Goal: Answer question/provide support: Share knowledge or assist other users

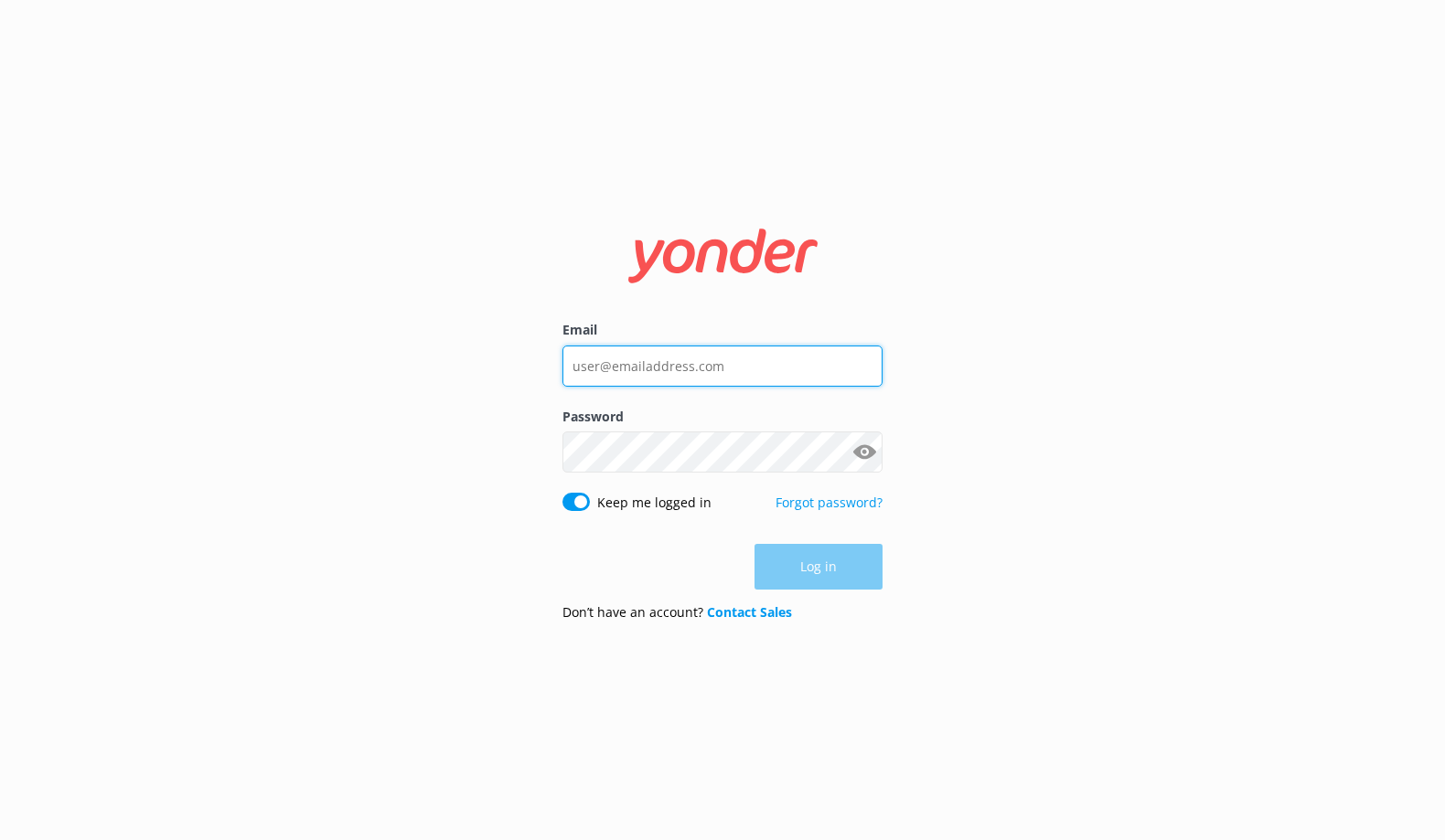
type input "[PERSON_NAME][EMAIL_ADDRESS][DOMAIN_NAME]"
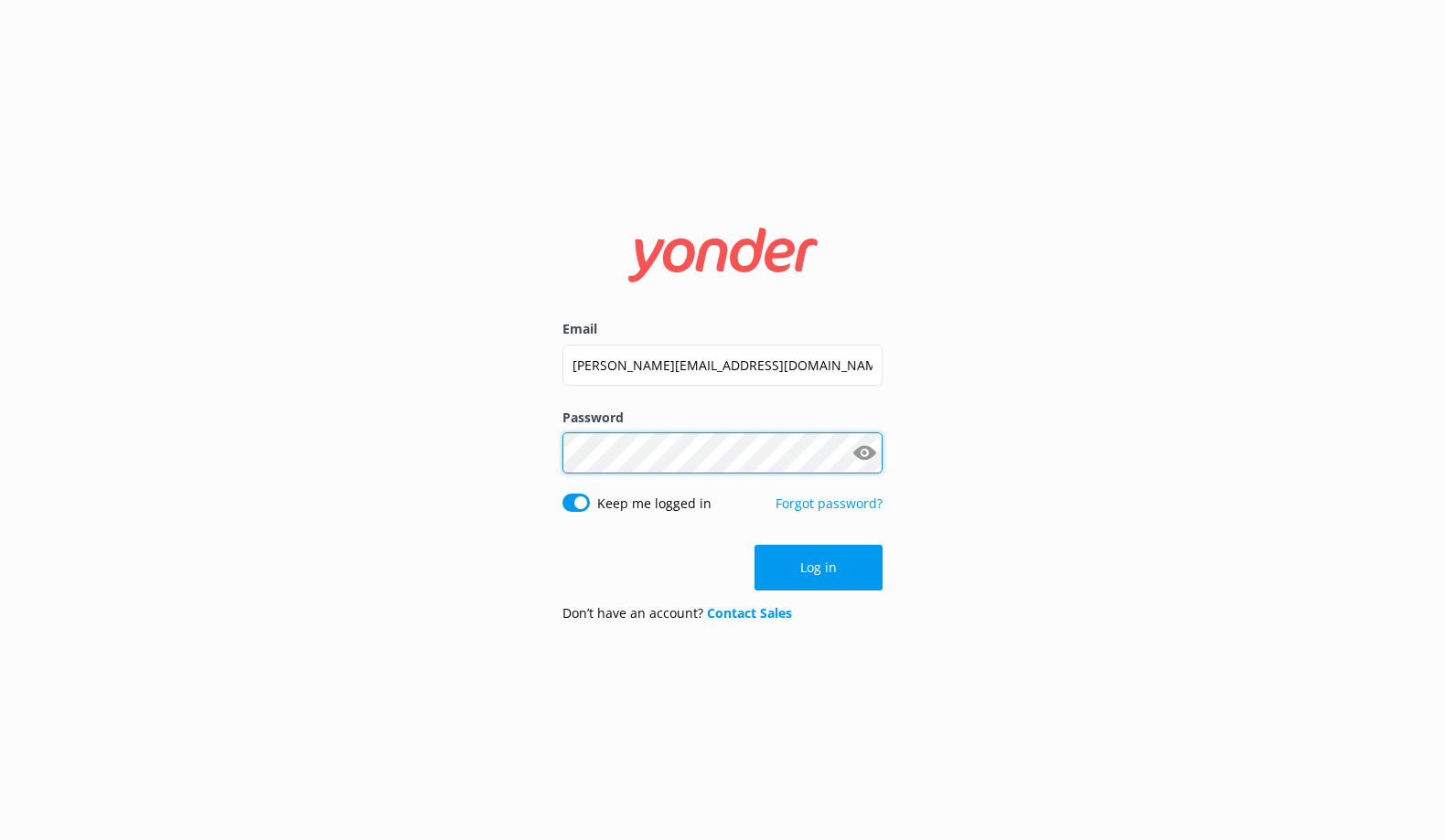
click button "Log in" at bounding box center [819, 567] width 128 height 45
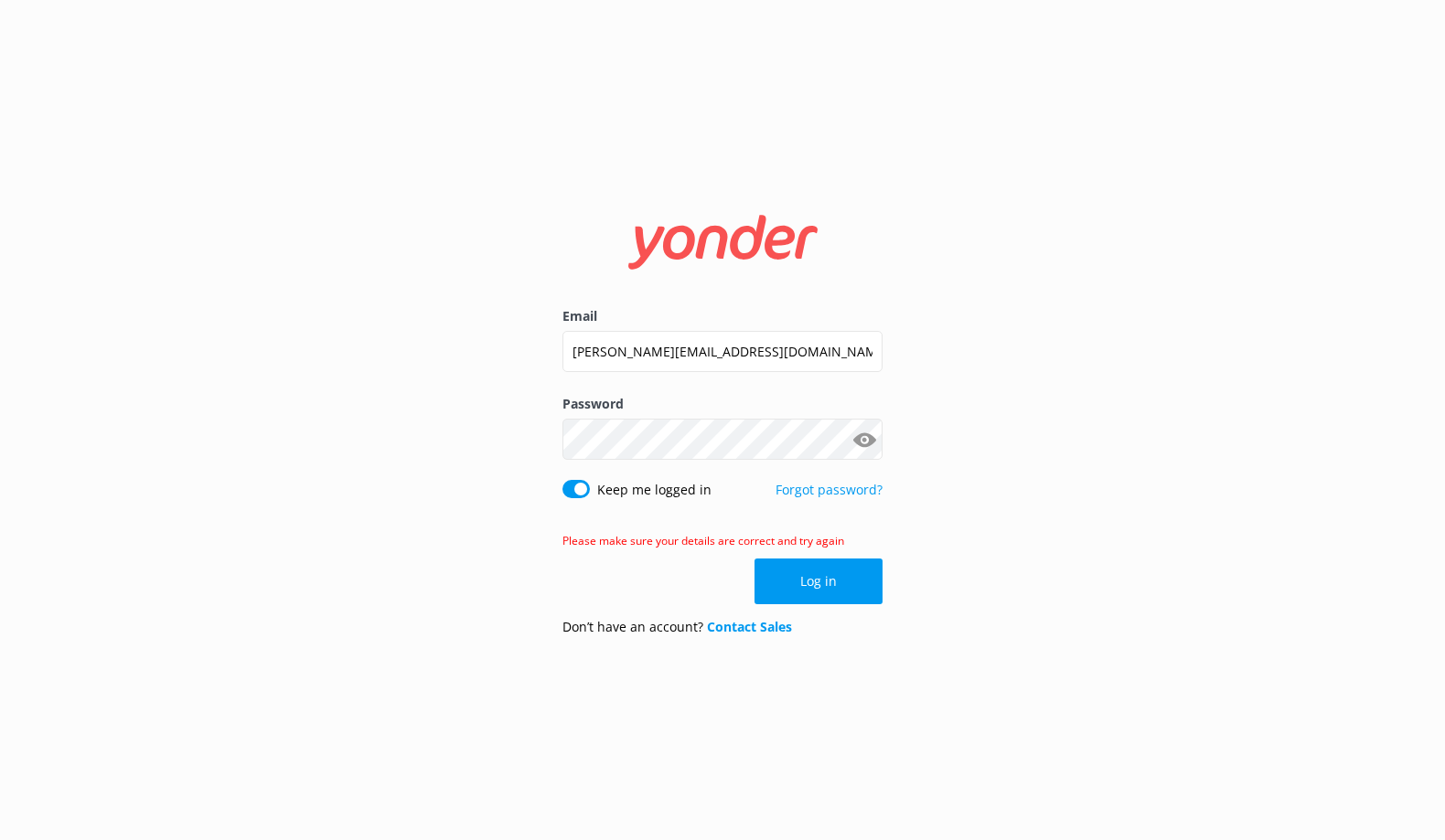
click at [866, 450] on button "Show password" at bounding box center [864, 439] width 36 height 36
click at [349, 439] on div "Email [PERSON_NAME][EMAIL_ADDRESS][DOMAIN_NAME] Password Show password Keep me …" at bounding box center [722, 420] width 1445 height 840
click button "Log in" at bounding box center [819, 581] width 128 height 45
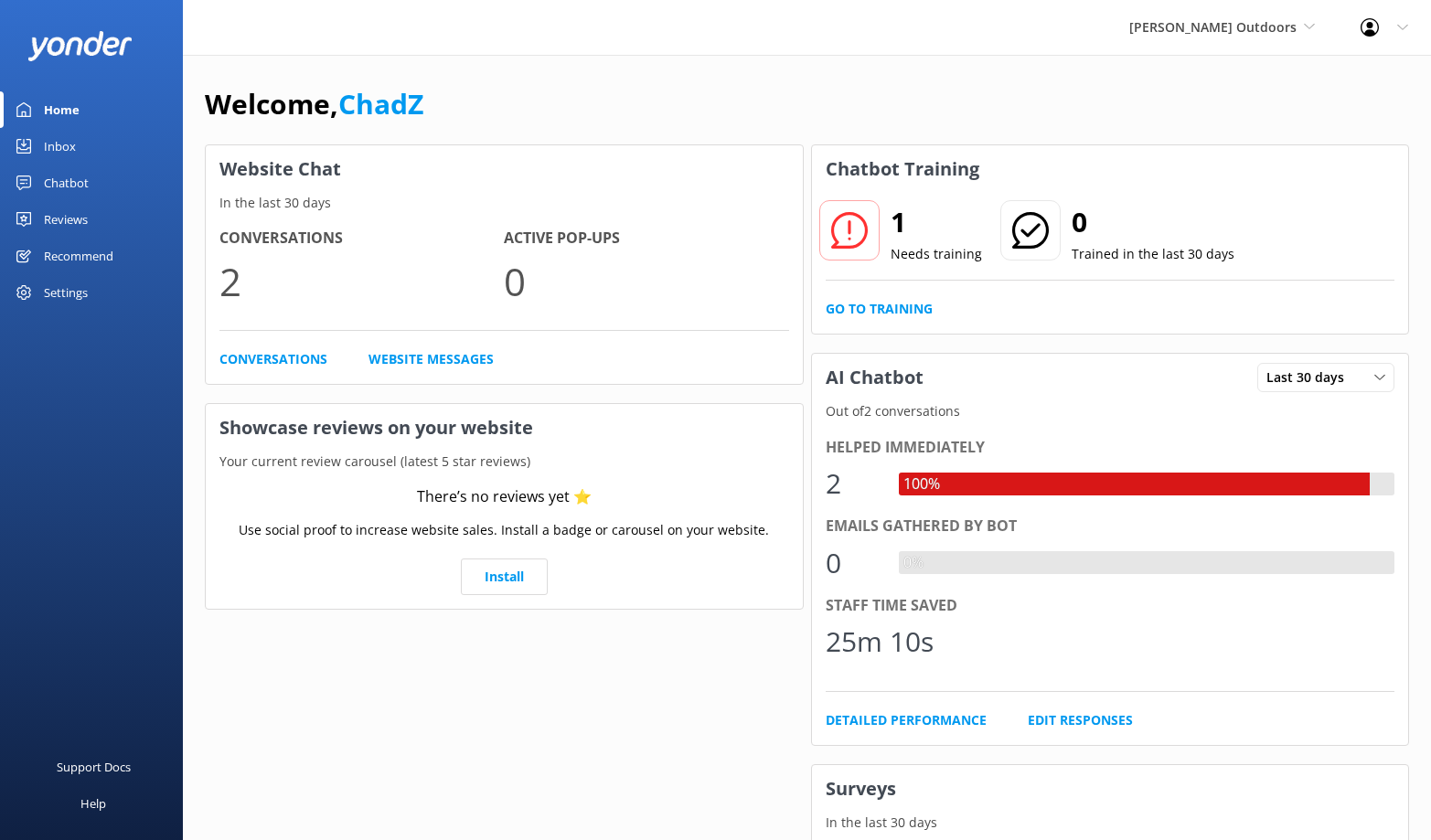
click at [84, 181] on div "Chatbot" at bounding box center [66, 182] width 44 height 36
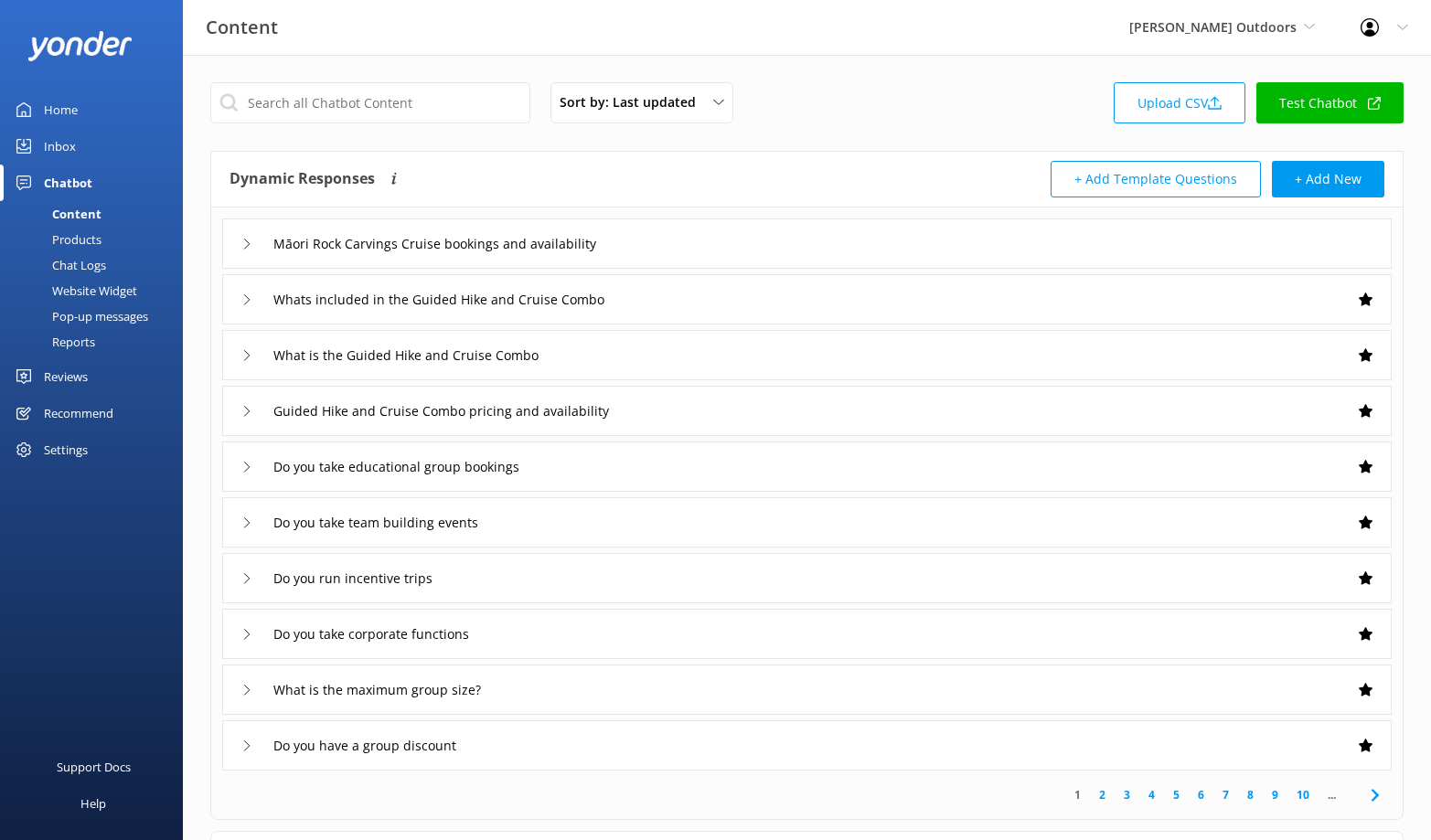
click at [92, 259] on div "Chat Logs" at bounding box center [58, 265] width 96 height 26
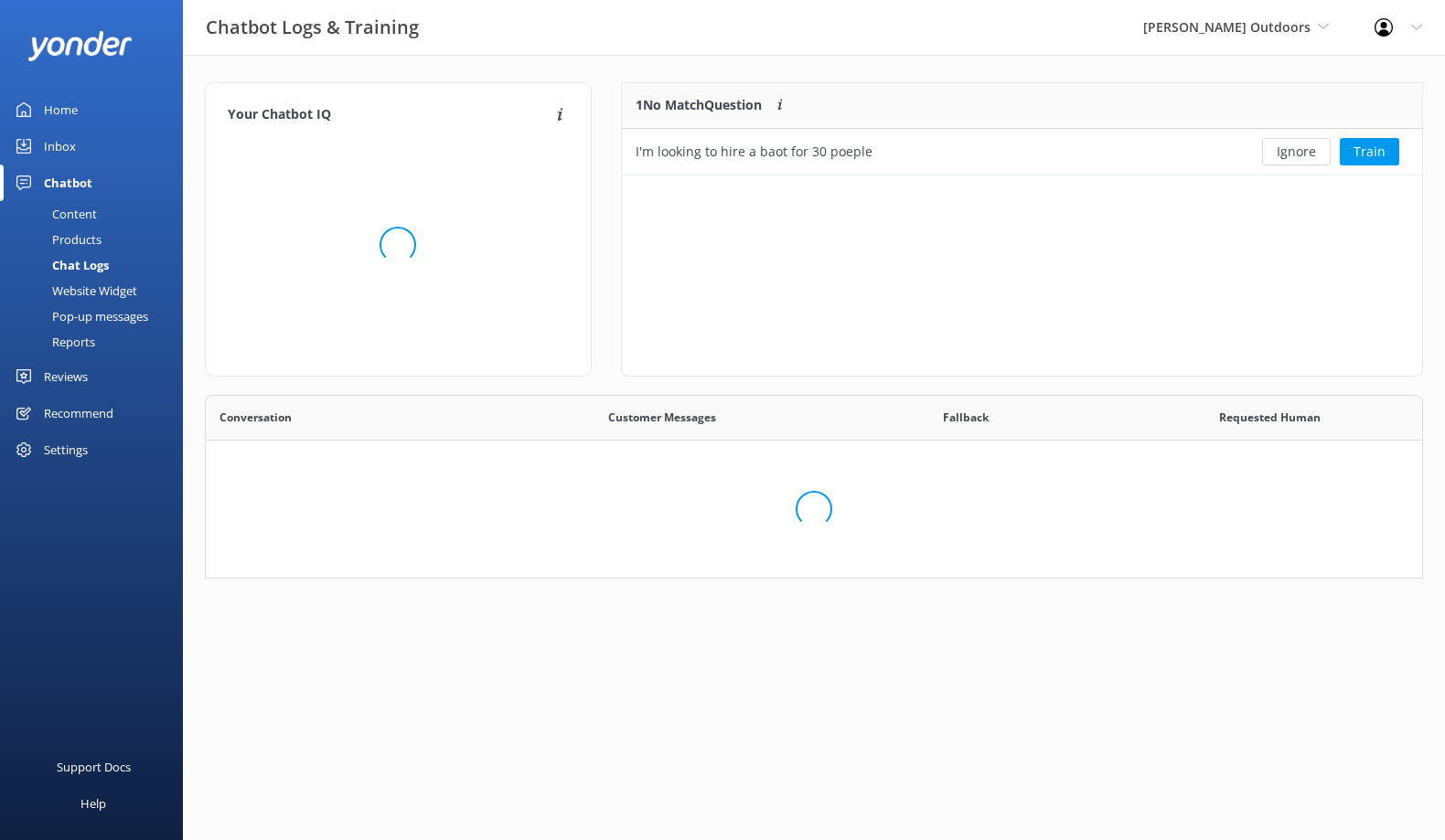
scroll to position [152, 1204]
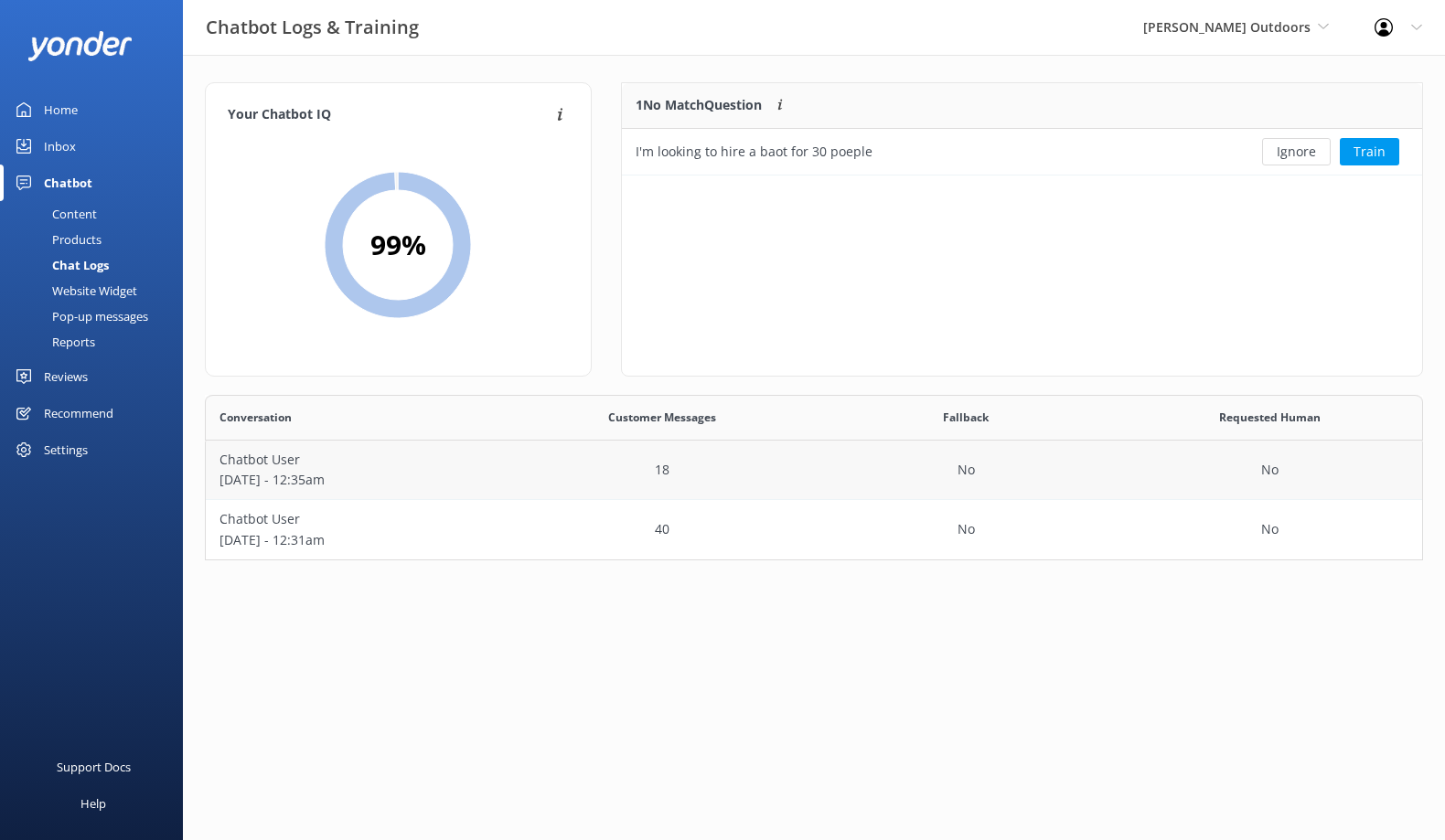
click at [444, 474] on p "[DATE] - 12:35am" at bounding box center [358, 480] width 277 height 20
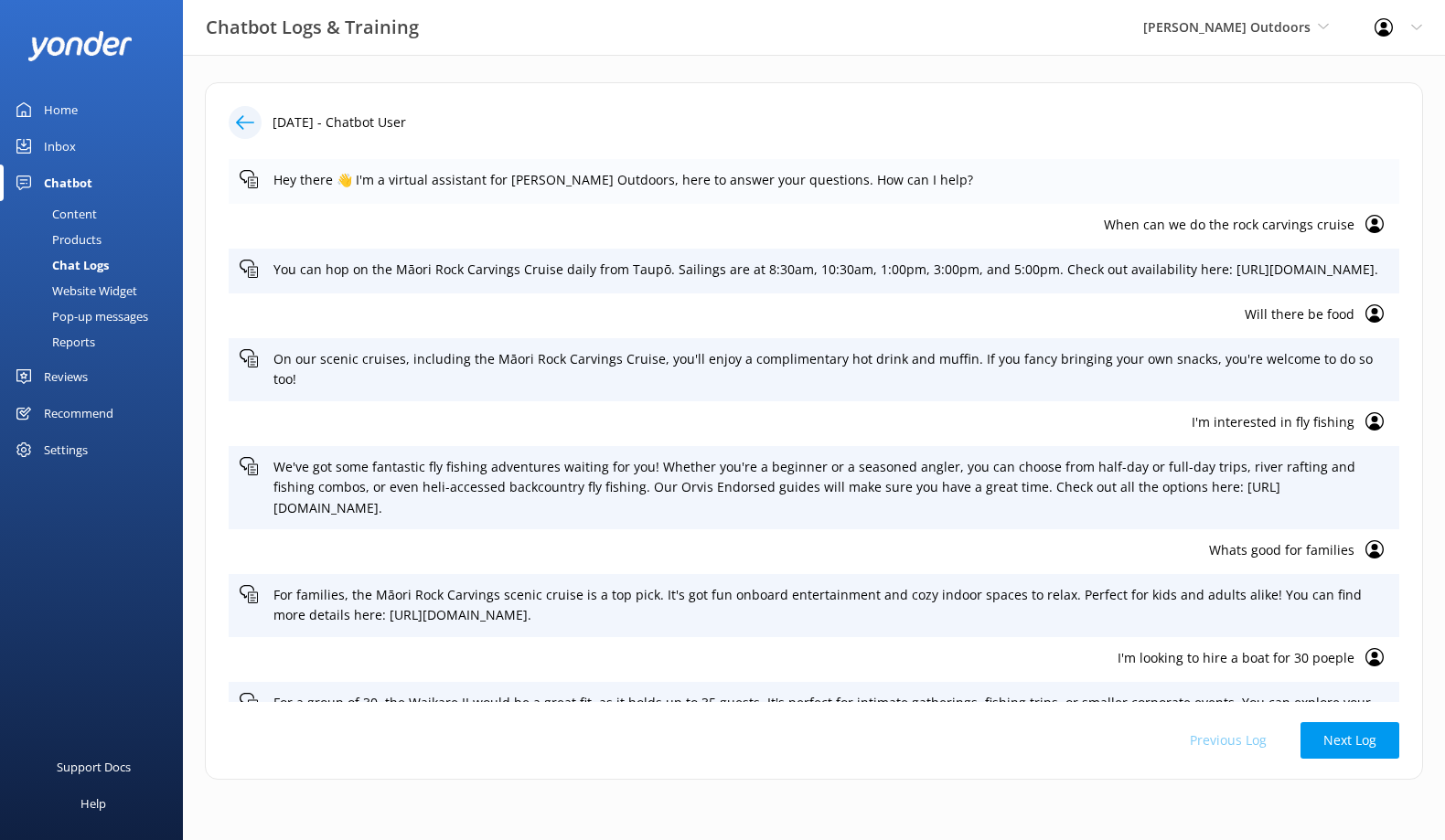
click at [1026, 174] on p "Hey there 👋 I'm a virtual assistant for [PERSON_NAME] Outdoors, here to answer …" at bounding box center [830, 180] width 1114 height 20
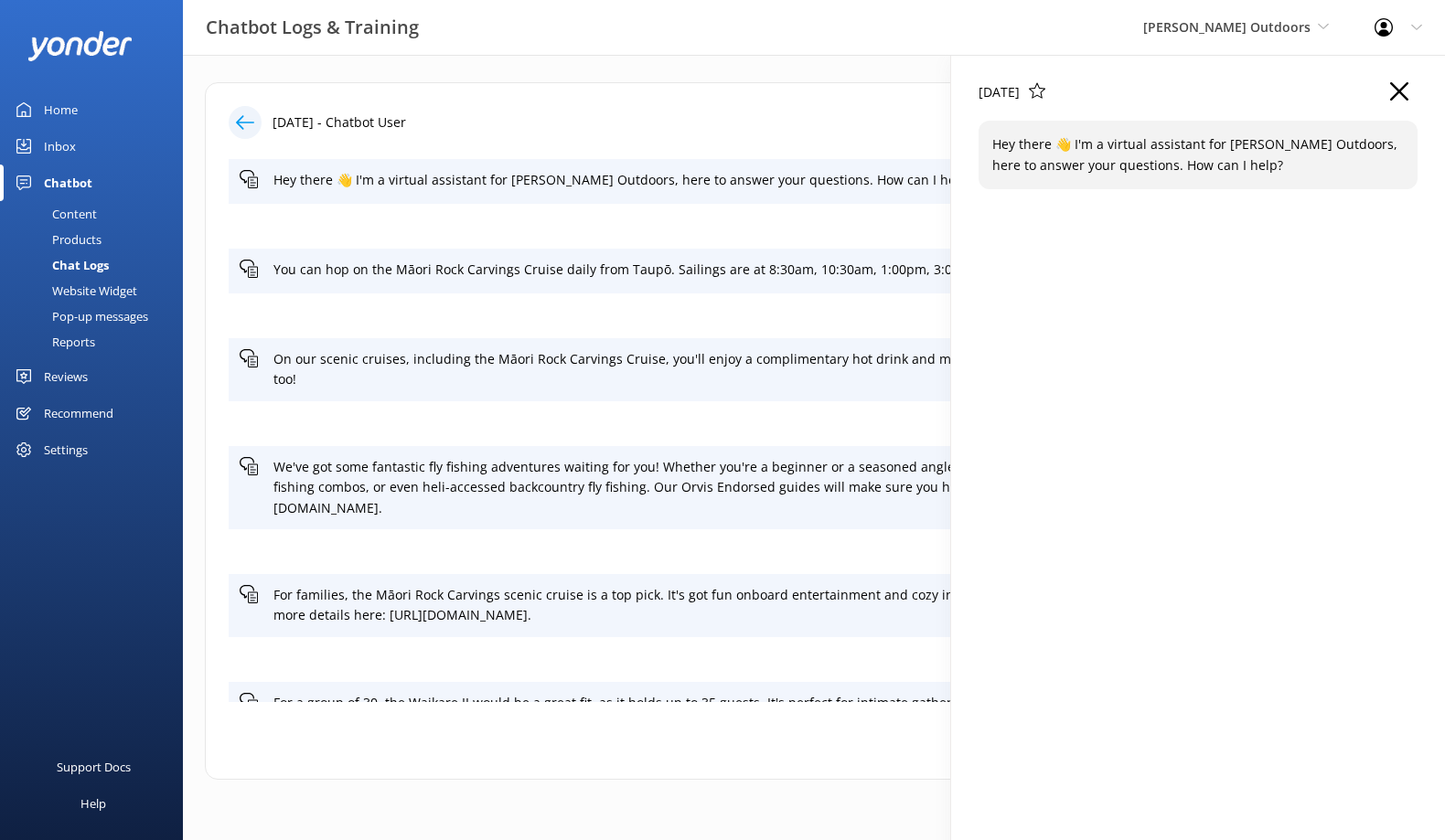
click at [1400, 90] on use "button" at bounding box center [1399, 92] width 19 height 19
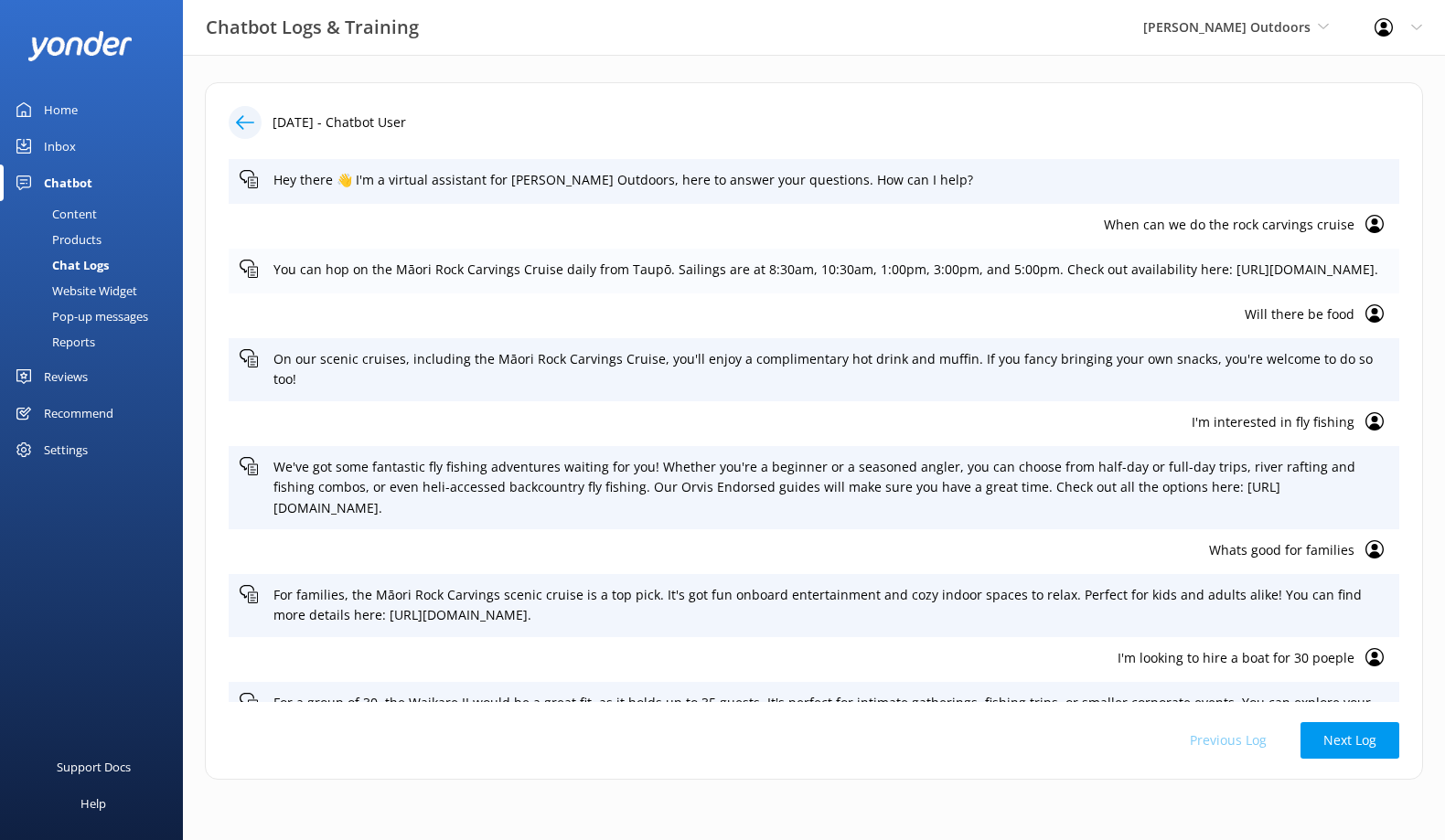
click at [830, 266] on p "You can hop on the Māori Rock Carvings Cruise daily from Taupō. Sailings are at…" at bounding box center [830, 270] width 1114 height 20
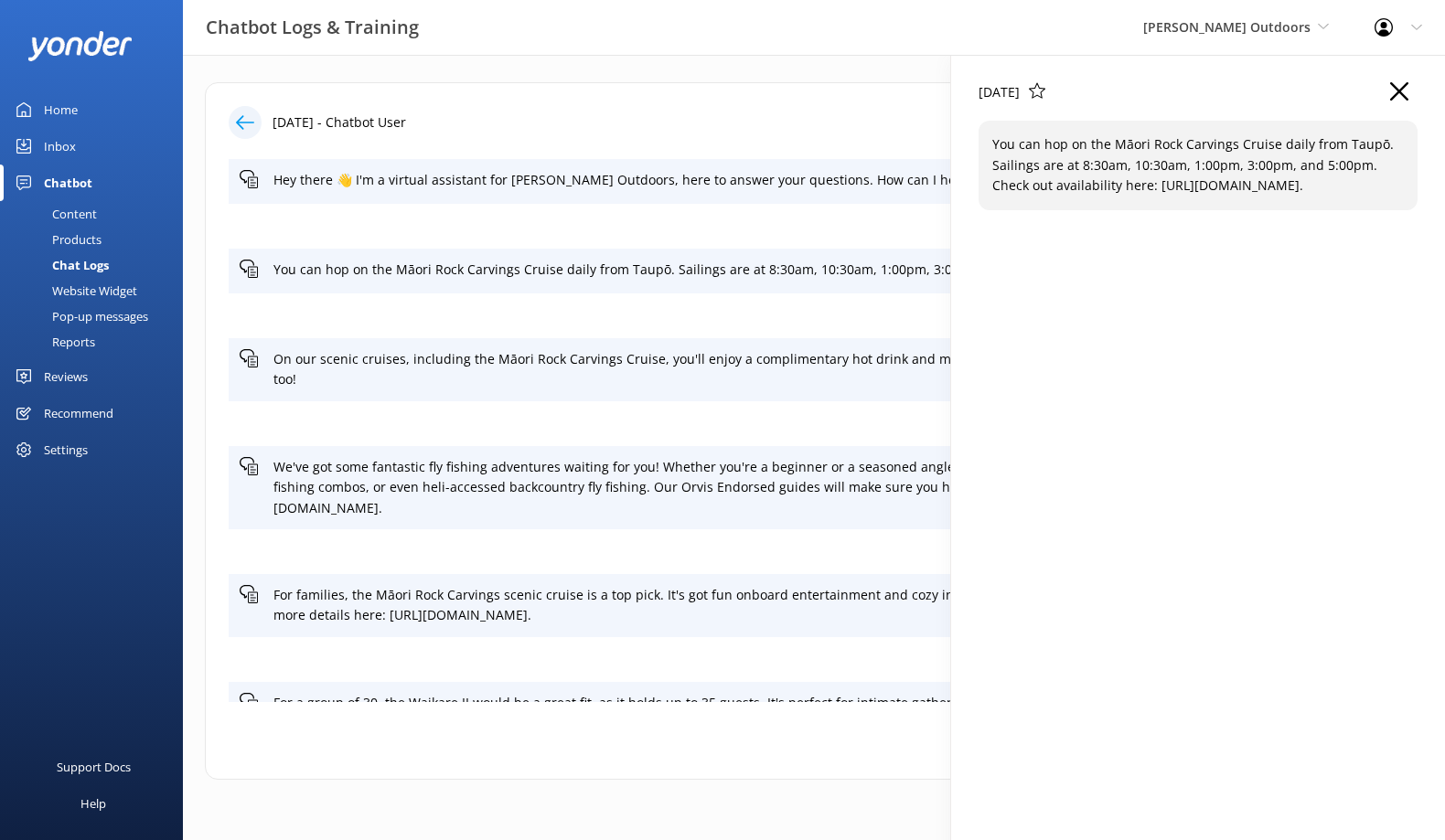
click at [809, 338] on div "Will there be food" at bounding box center [814, 315] width 1170 height 44
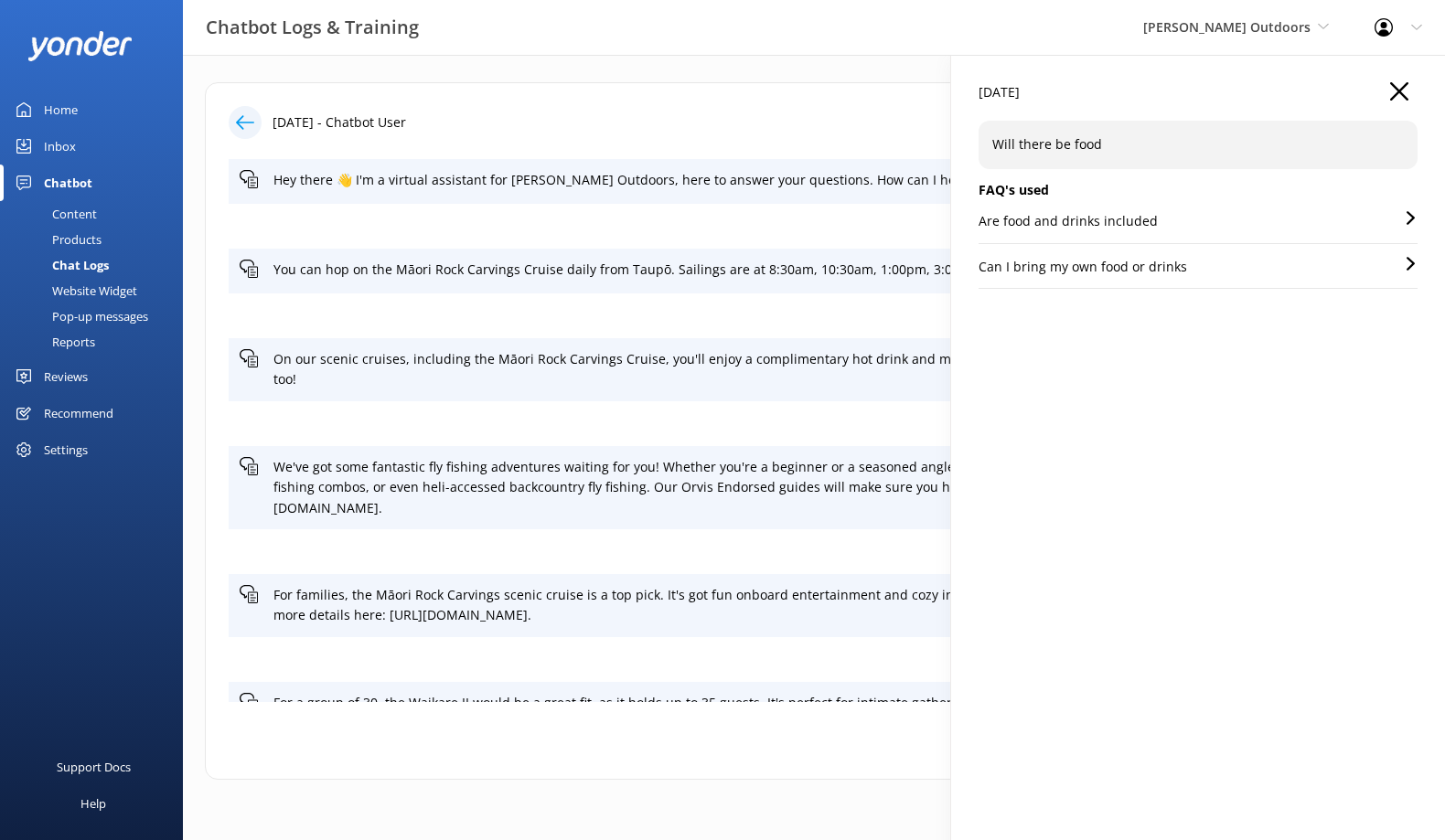
click at [1360, 268] on div "Can I bring my own food or drinks" at bounding box center [1198, 273] width 439 height 32
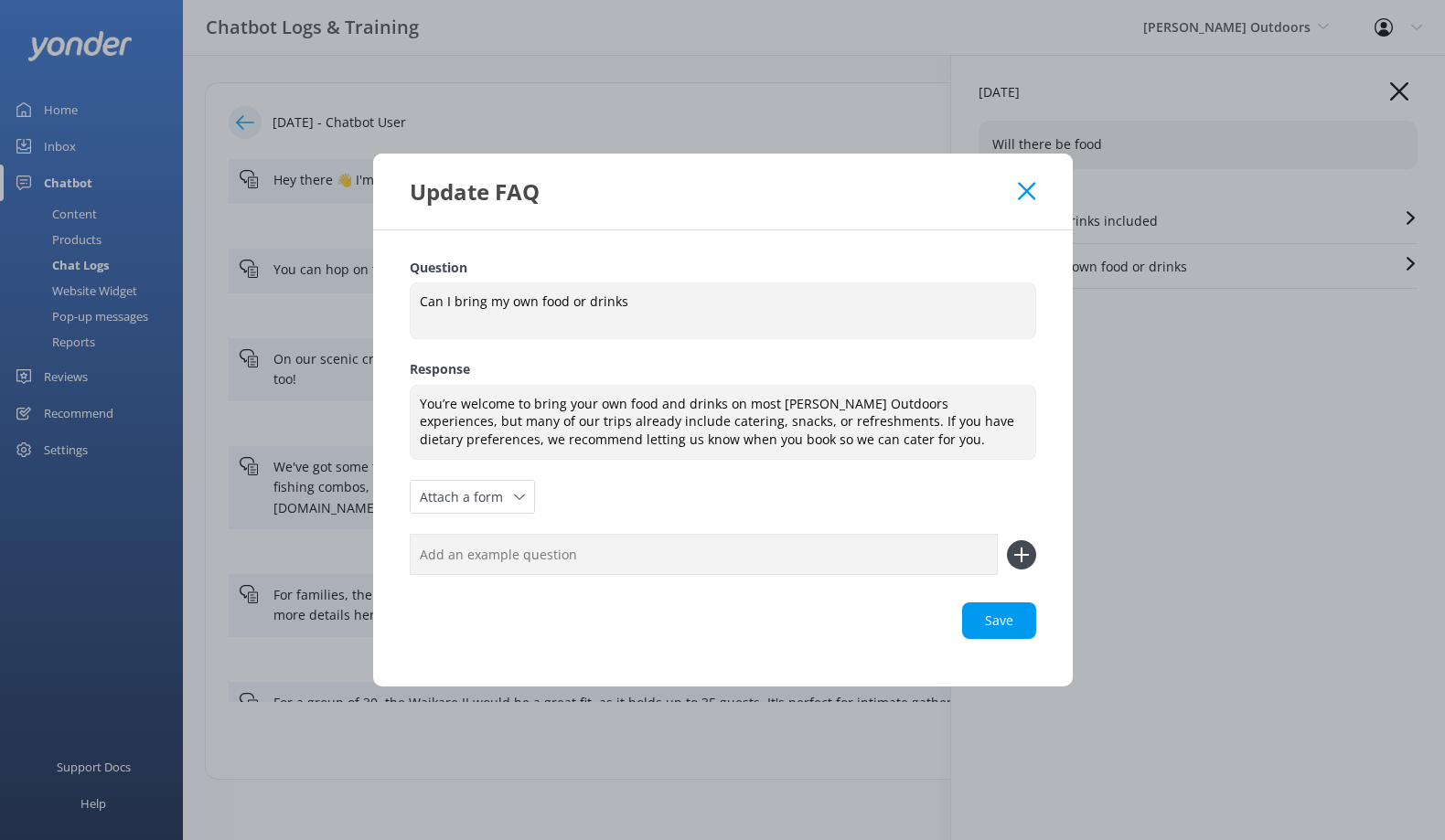
click at [1025, 196] on icon at bounding box center [1026, 191] width 18 height 19
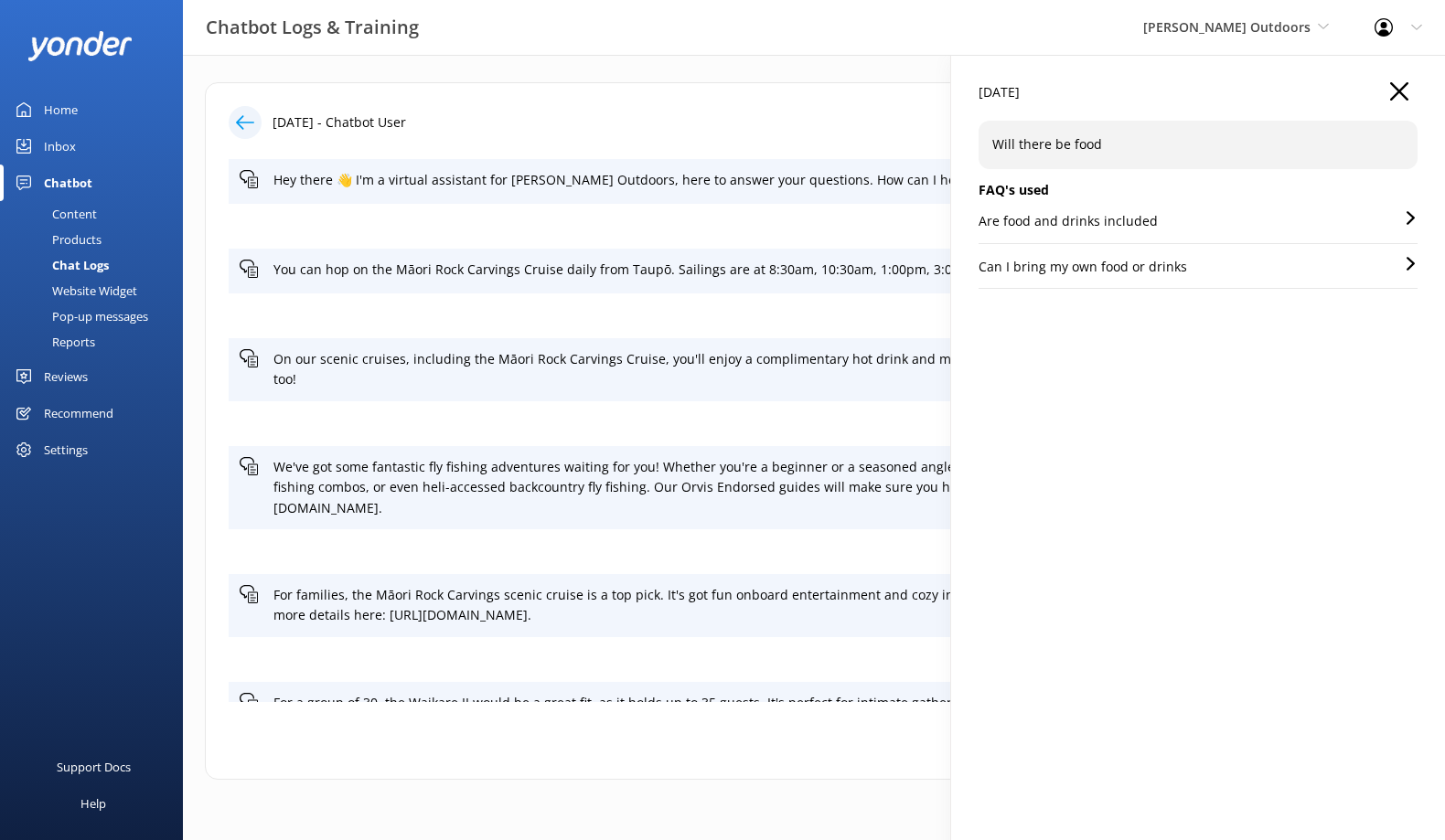
click at [57, 147] on div "Inbox" at bounding box center [60, 146] width 32 height 36
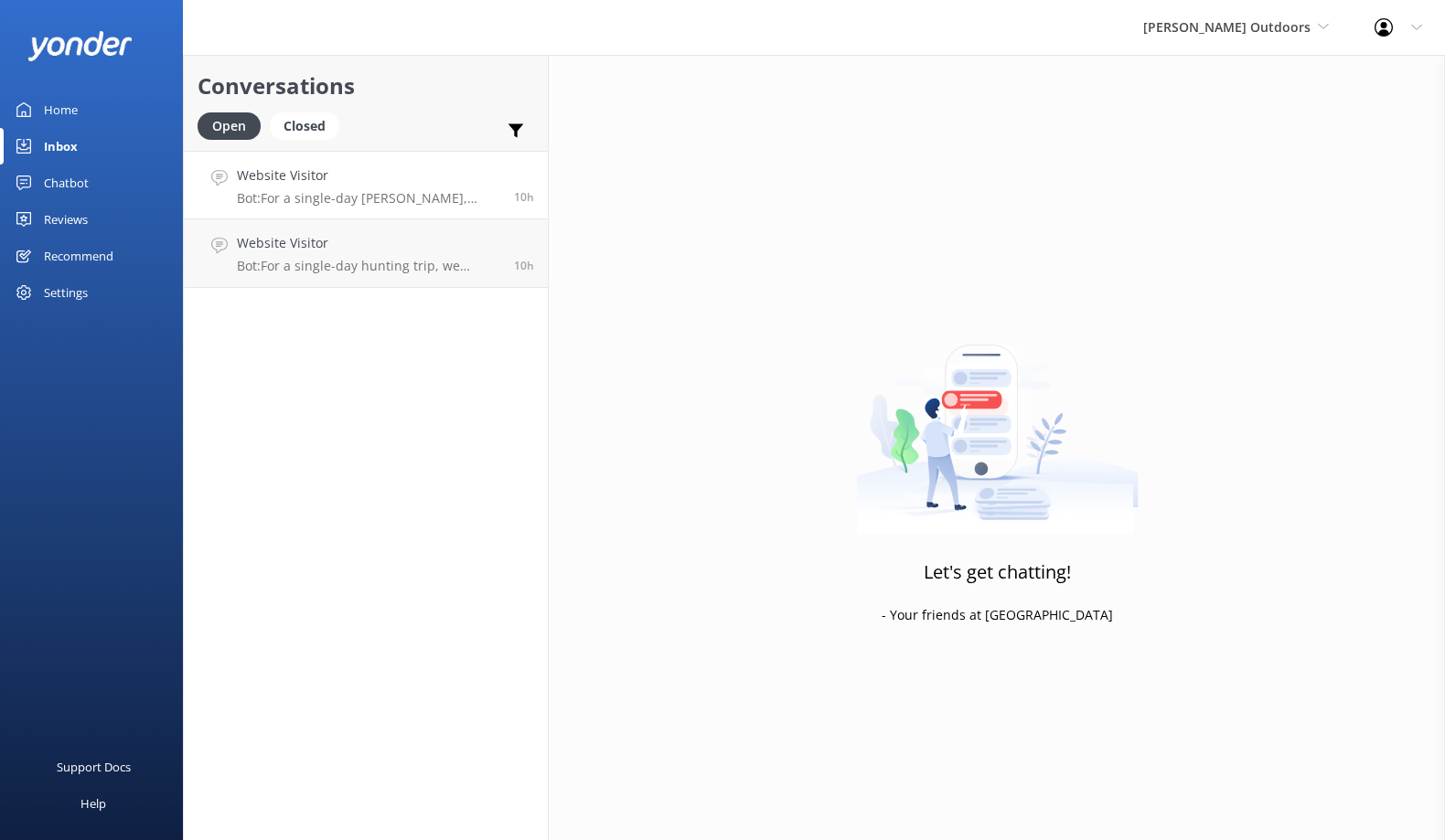
click at [410, 166] on h4 "Website Visitor" at bounding box center [367, 175] width 263 height 20
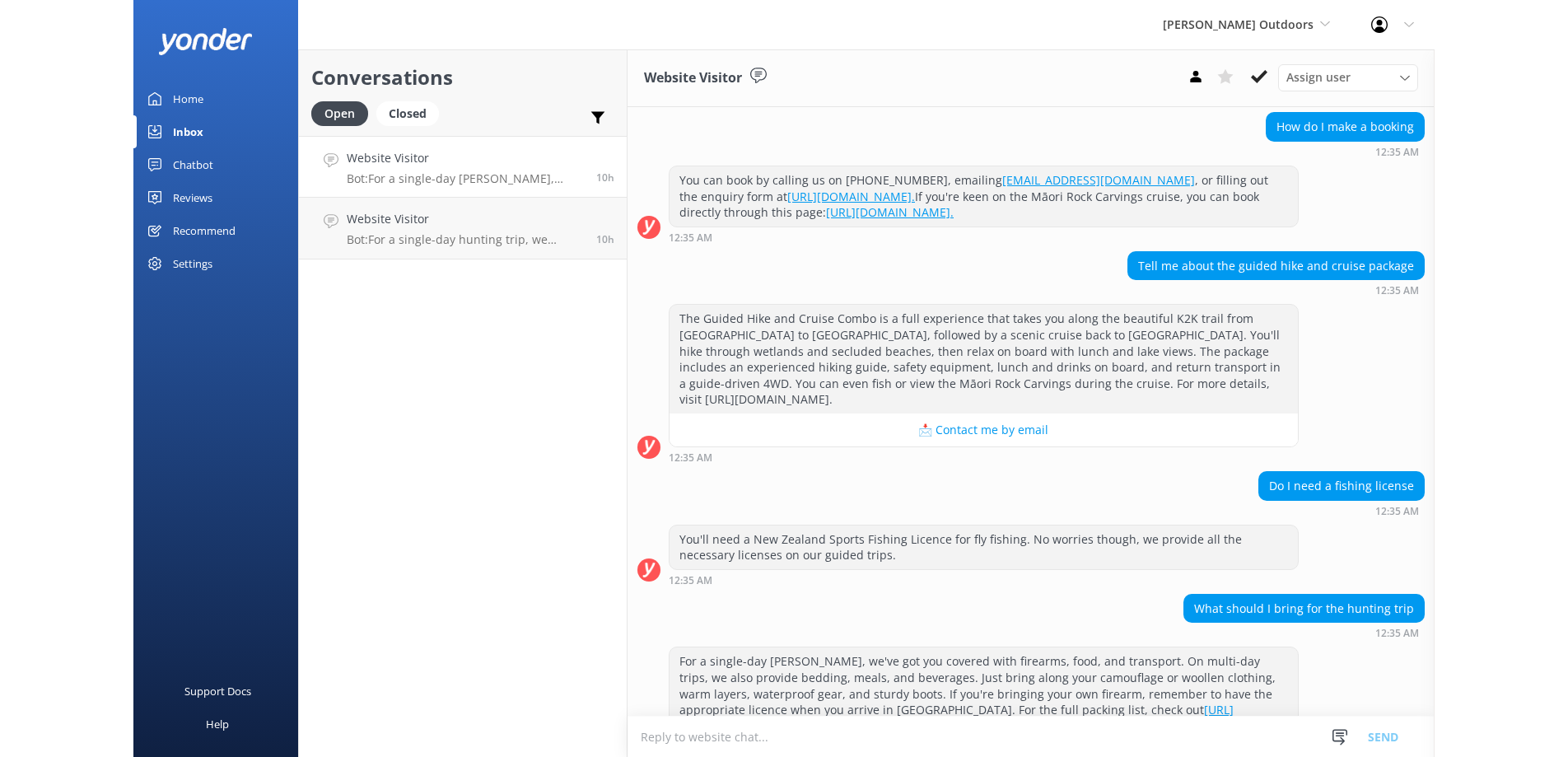
scroll to position [919, 0]
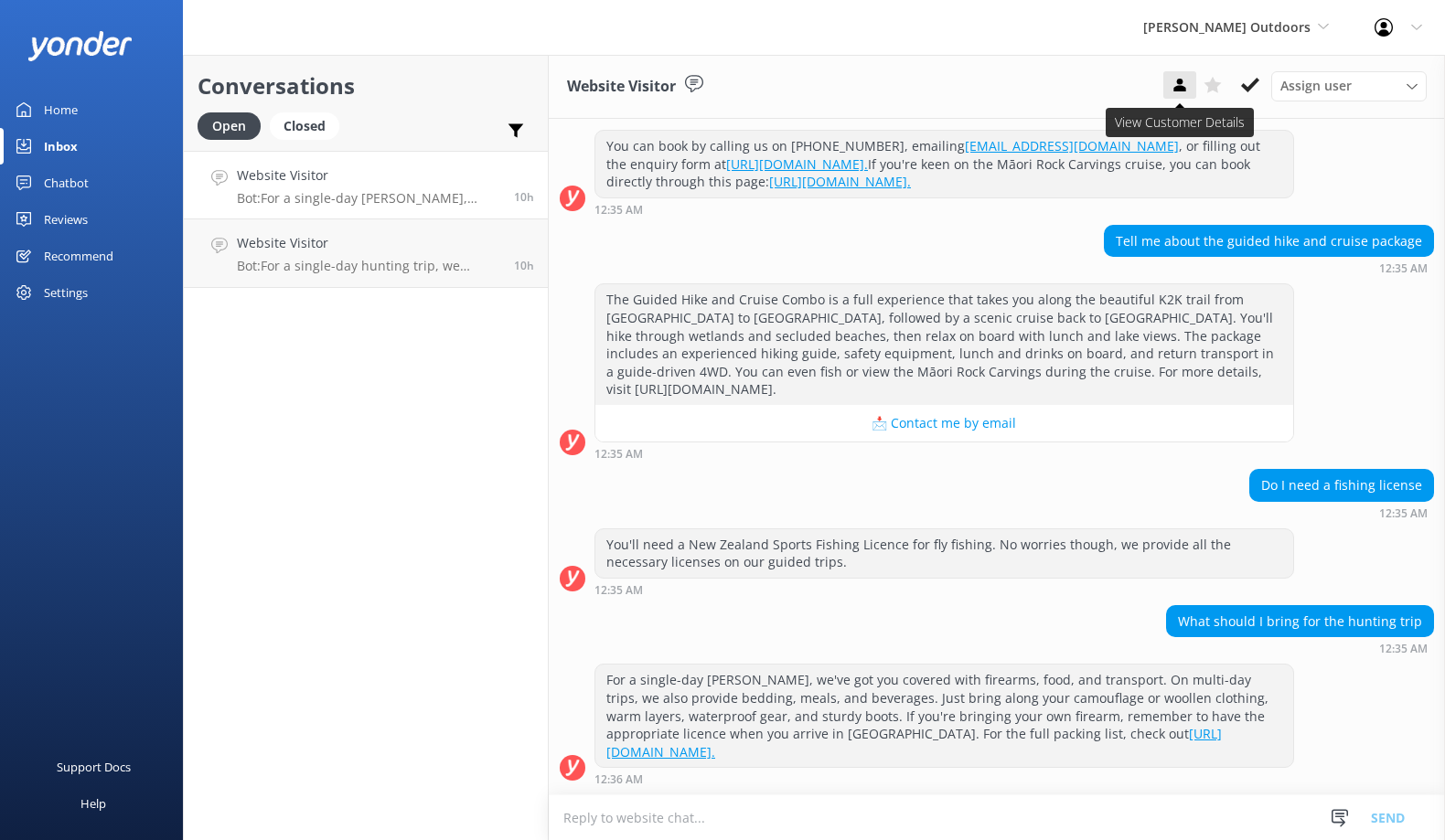
click at [1181, 86] on use at bounding box center [1179, 85] width 12 height 13
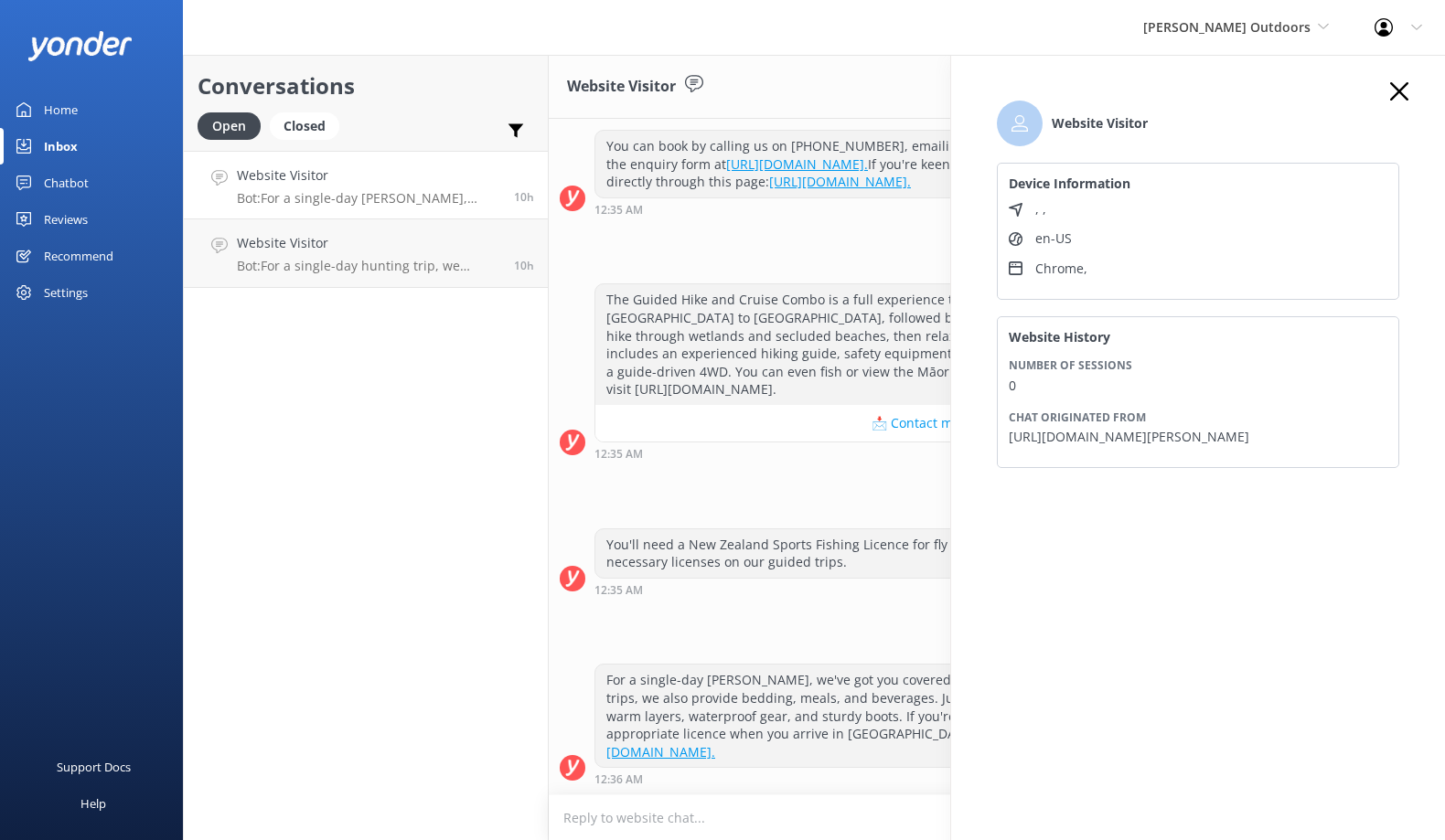
click at [1399, 94] on icon "button" at bounding box center [1399, 92] width 19 height 19
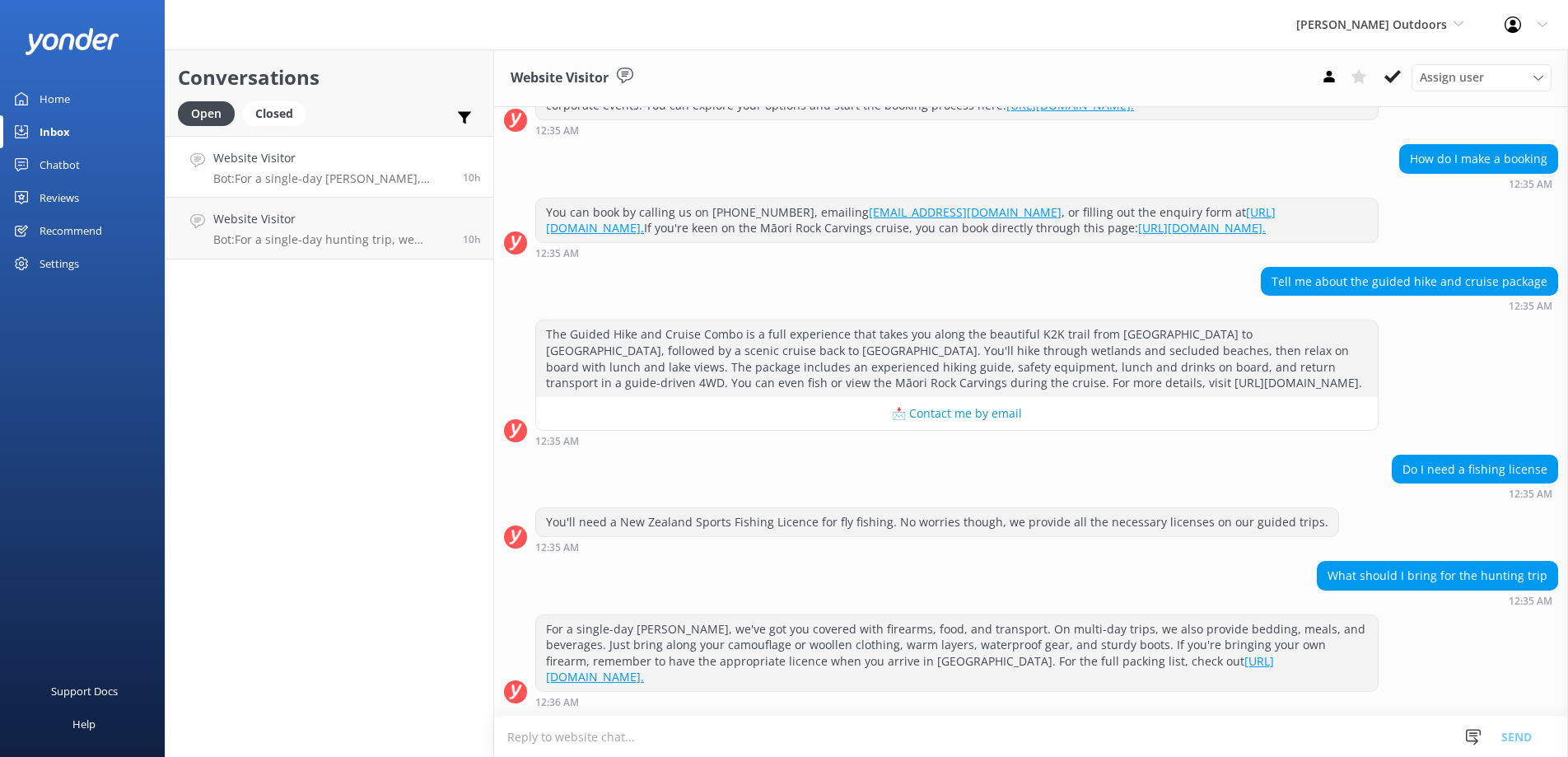
scroll to position [790, 0]
